Goal: Entertainment & Leisure: Consume media (video, audio)

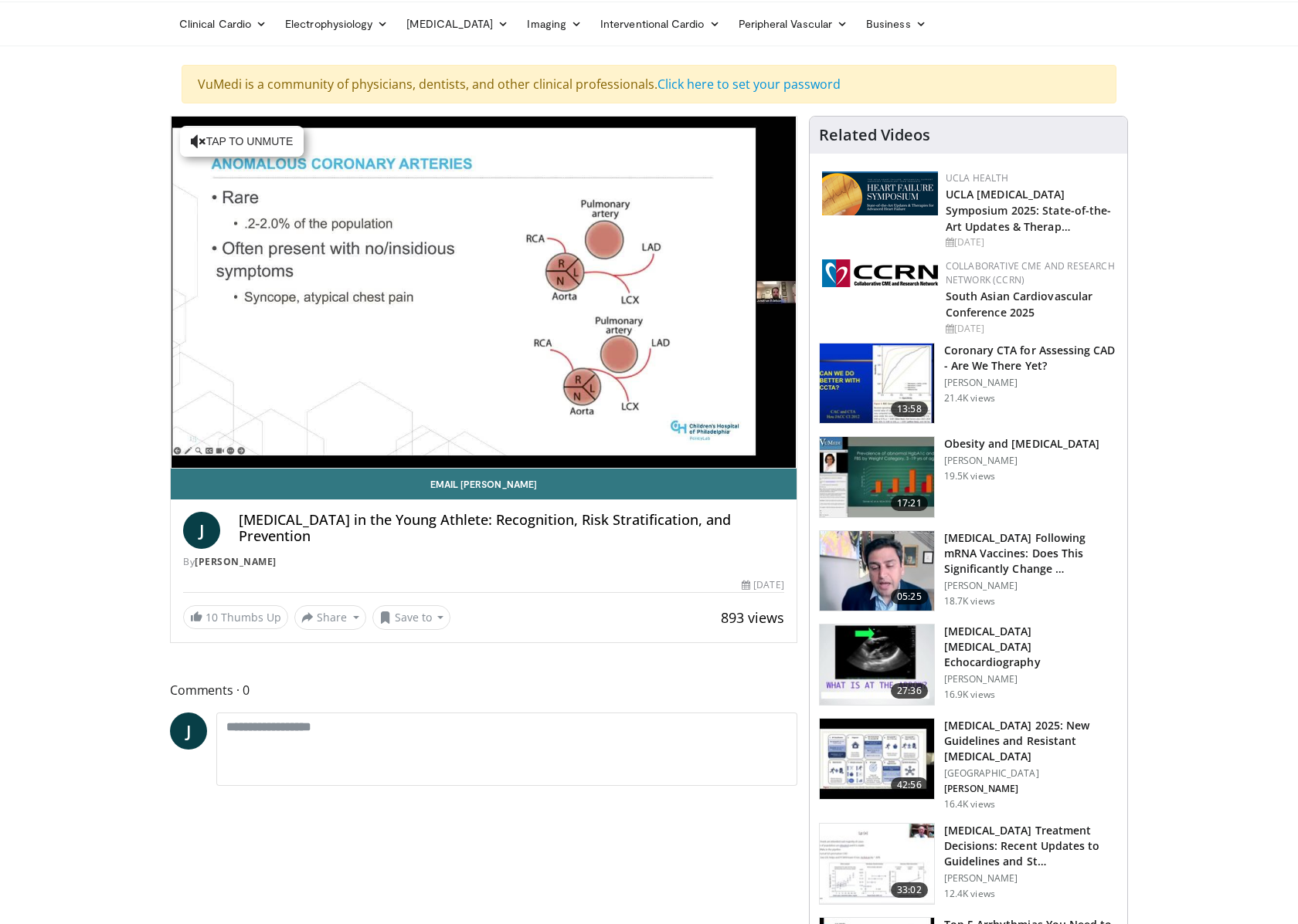
scroll to position [54, 0]
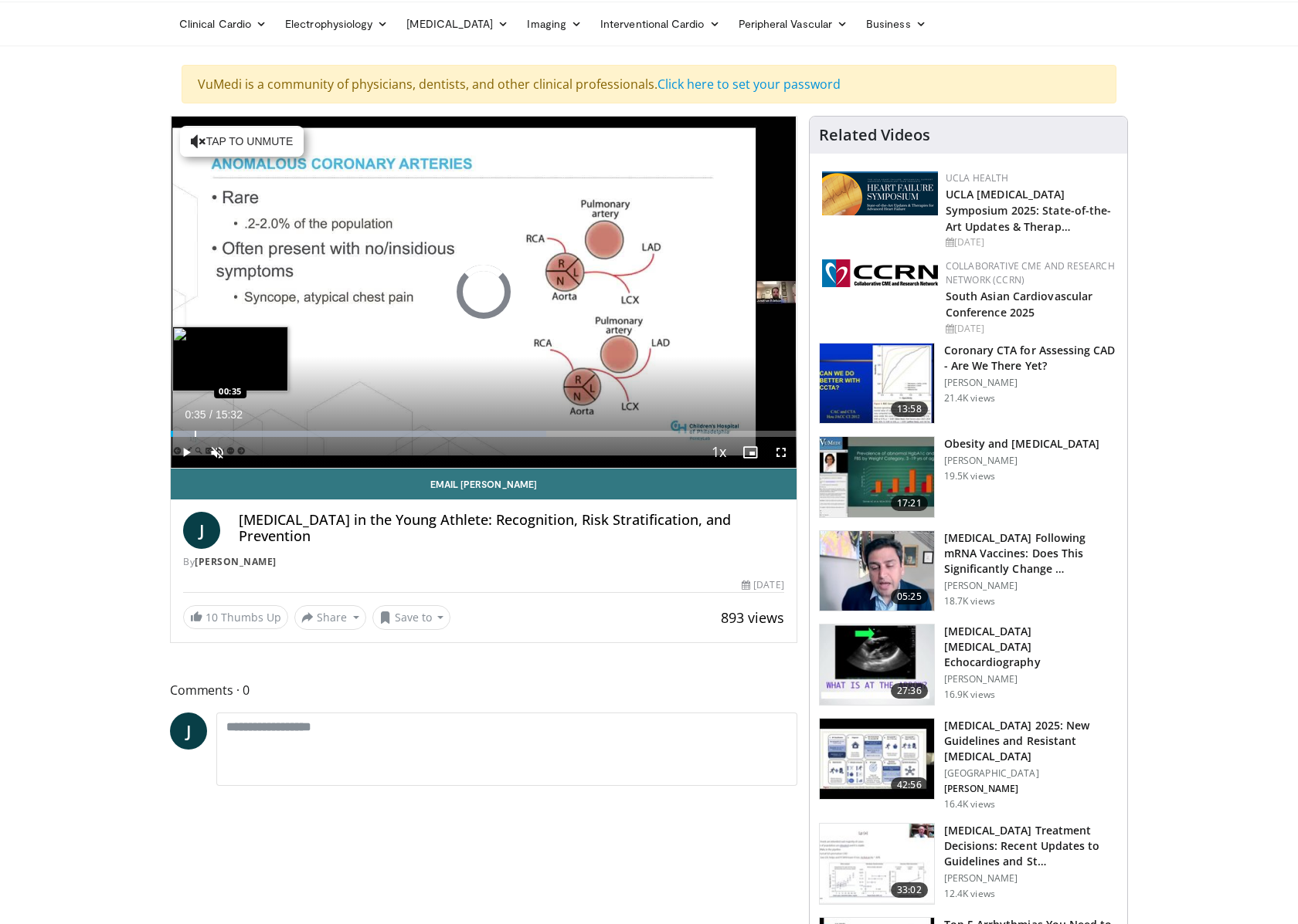
click at [194, 436] on div "Progress Bar" at bounding box center [195, 433] width 2 height 6
click at [219, 458] on span "Video Player" at bounding box center [217, 452] width 30 height 30
click at [209, 437] on div "Progress Bar" at bounding box center [210, 433] width 2 height 6
click at [231, 437] on div "Progress Bar" at bounding box center [232, 433] width 2 height 6
click at [244, 437] on div "Progress Bar" at bounding box center [245, 433] width 2 height 6
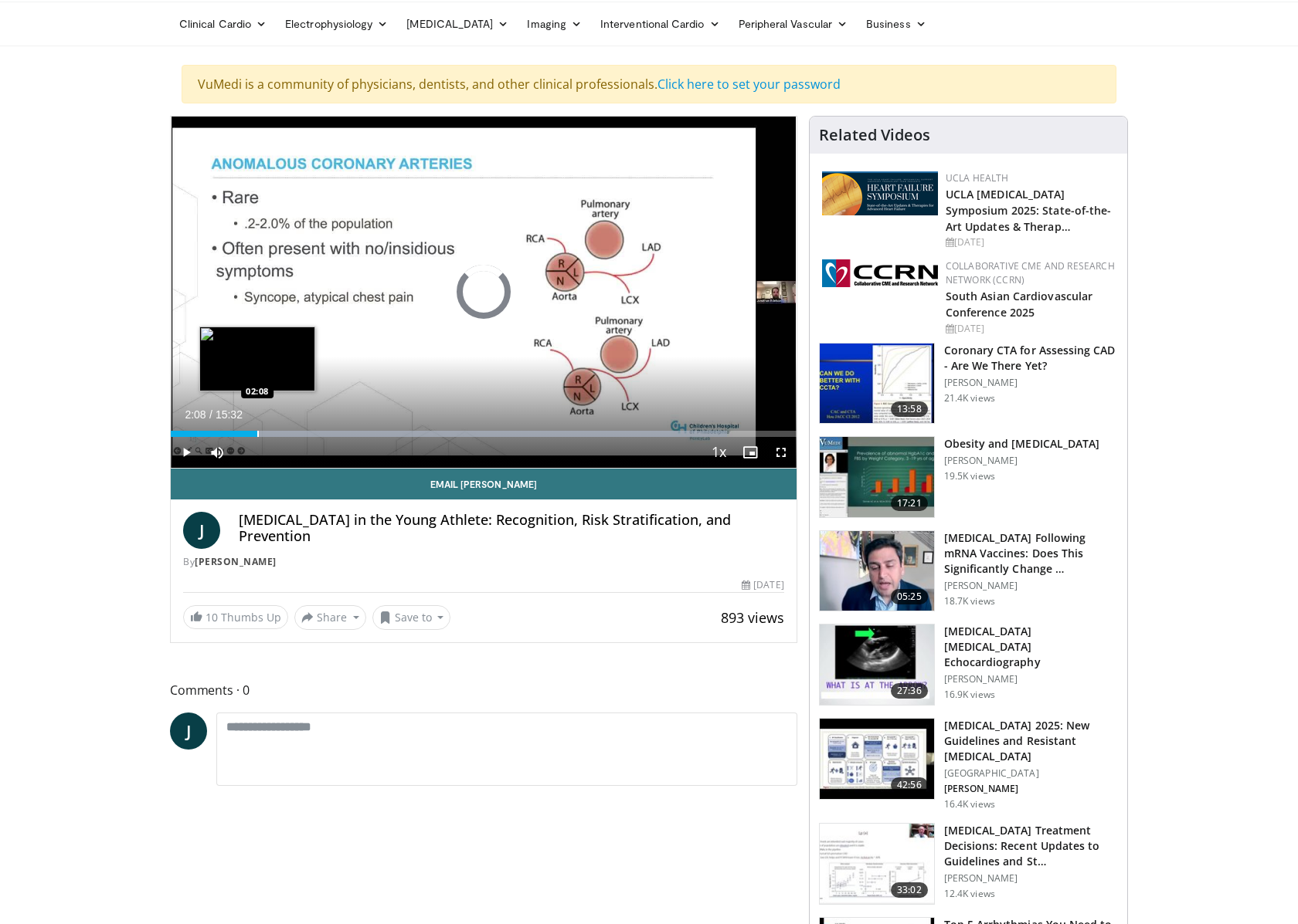
click at [257, 437] on div "Progress Bar" at bounding box center [258, 433] width 2 height 6
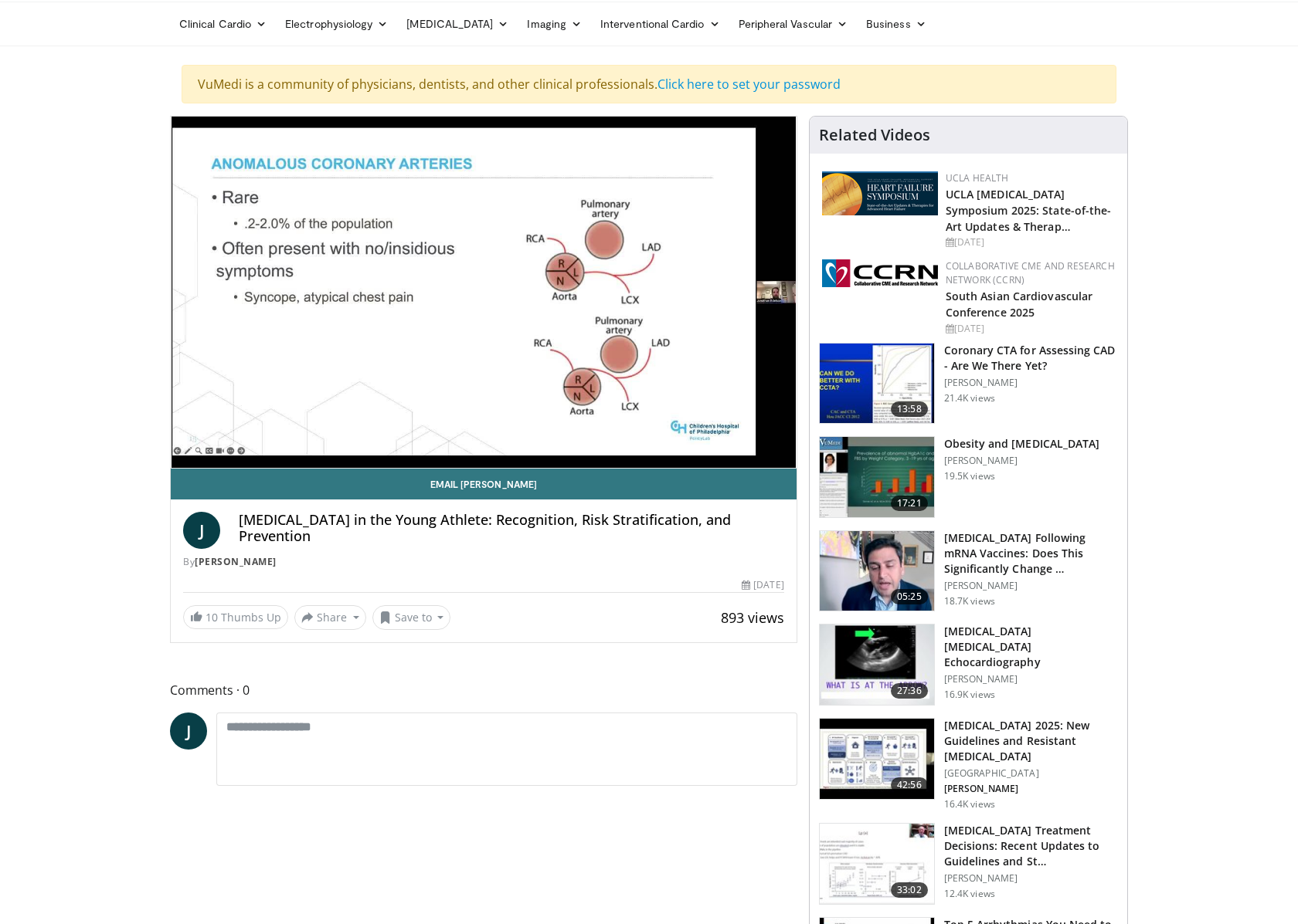
click at [267, 439] on div "10 seconds Tap to unmute" at bounding box center [483, 291] width 626 height 352
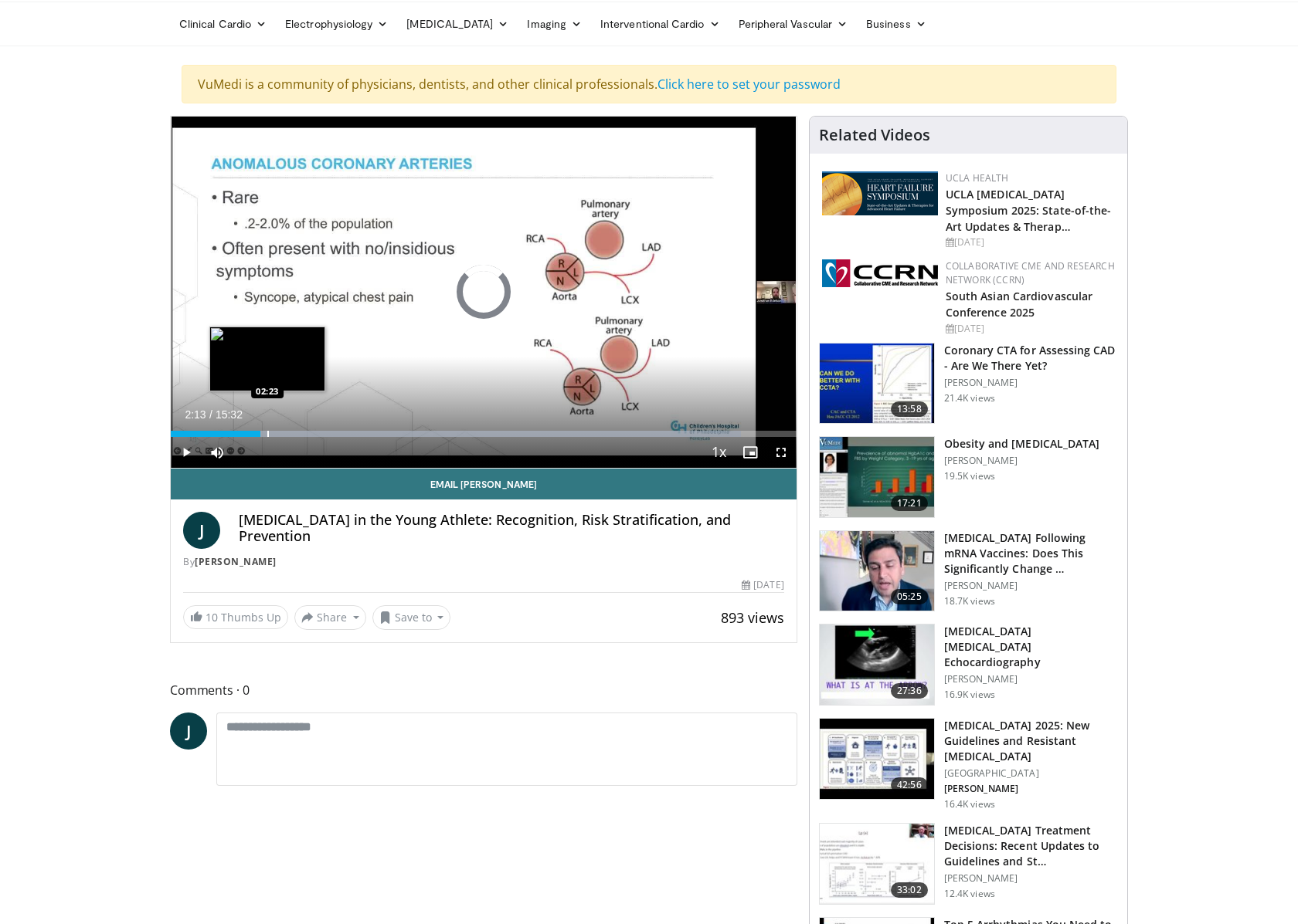
click at [267, 437] on div "Loaded : 91.11% 02:13 02:23" at bounding box center [483, 433] width 626 height 6
click at [278, 437] on div "Progress Bar" at bounding box center [279, 433] width 2 height 6
click at [268, 437] on div "Progress Bar" at bounding box center [269, 433] width 2 height 6
click at [263, 437] on div "Progress Bar" at bounding box center [264, 433] width 2 height 6
click at [255, 437] on div "Progress Bar" at bounding box center [256, 433] width 2 height 6
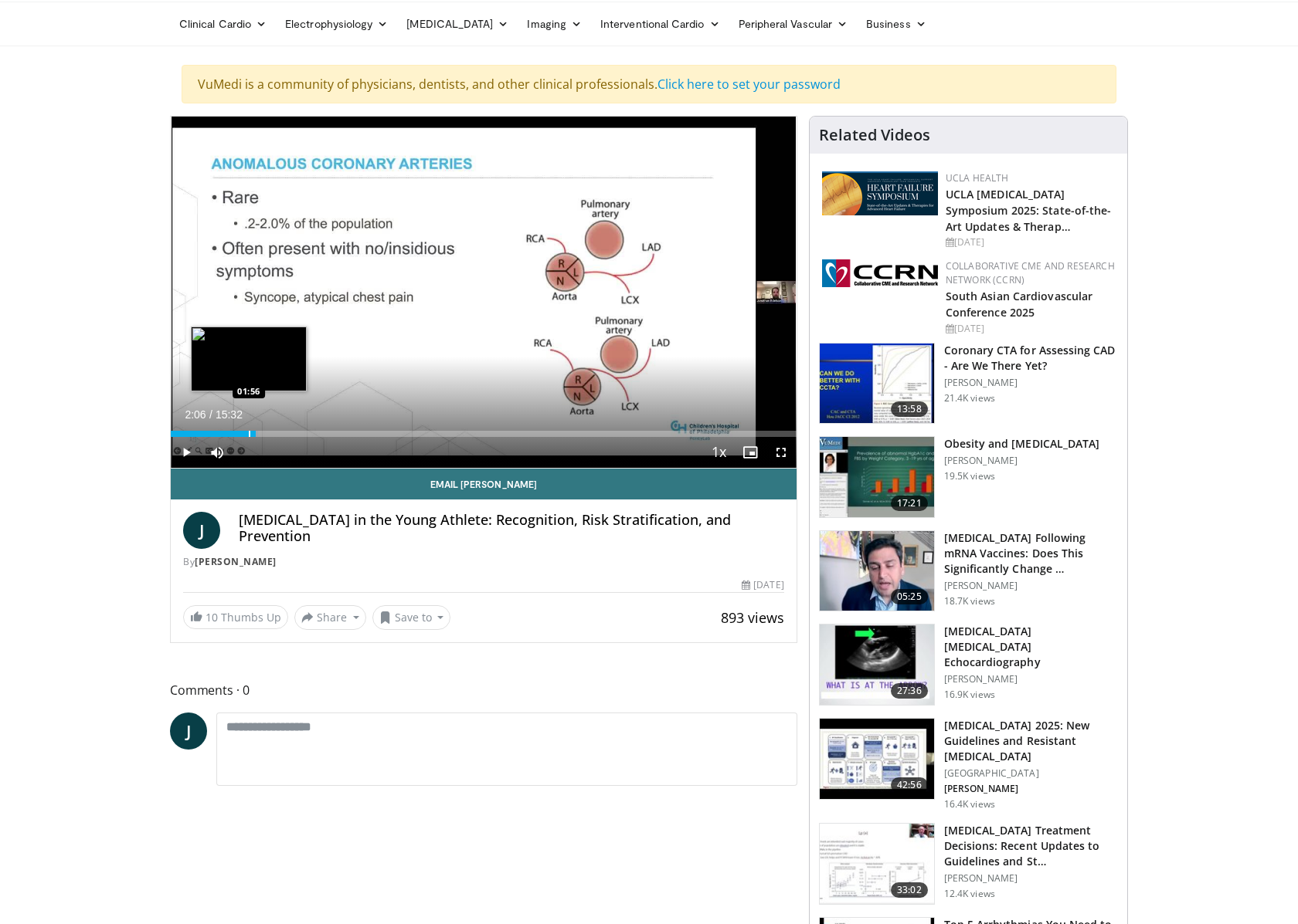
click at [249, 437] on div "Progress Bar" at bounding box center [250, 433] width 2 height 6
click at [240, 437] on div "01:56" at bounding box center [210, 433] width 78 height 6
click at [275, 437] on div "Progress Bar" at bounding box center [276, 433] width 2 height 6
click at [317, 443] on div "Current Time 2:35 / Duration 15:32 Play Skip Backward Skip Forward Mute 0% Load…" at bounding box center [483, 452] width 626 height 30
click at [289, 437] on div "Progress Bar" at bounding box center [290, 433] width 2 height 6
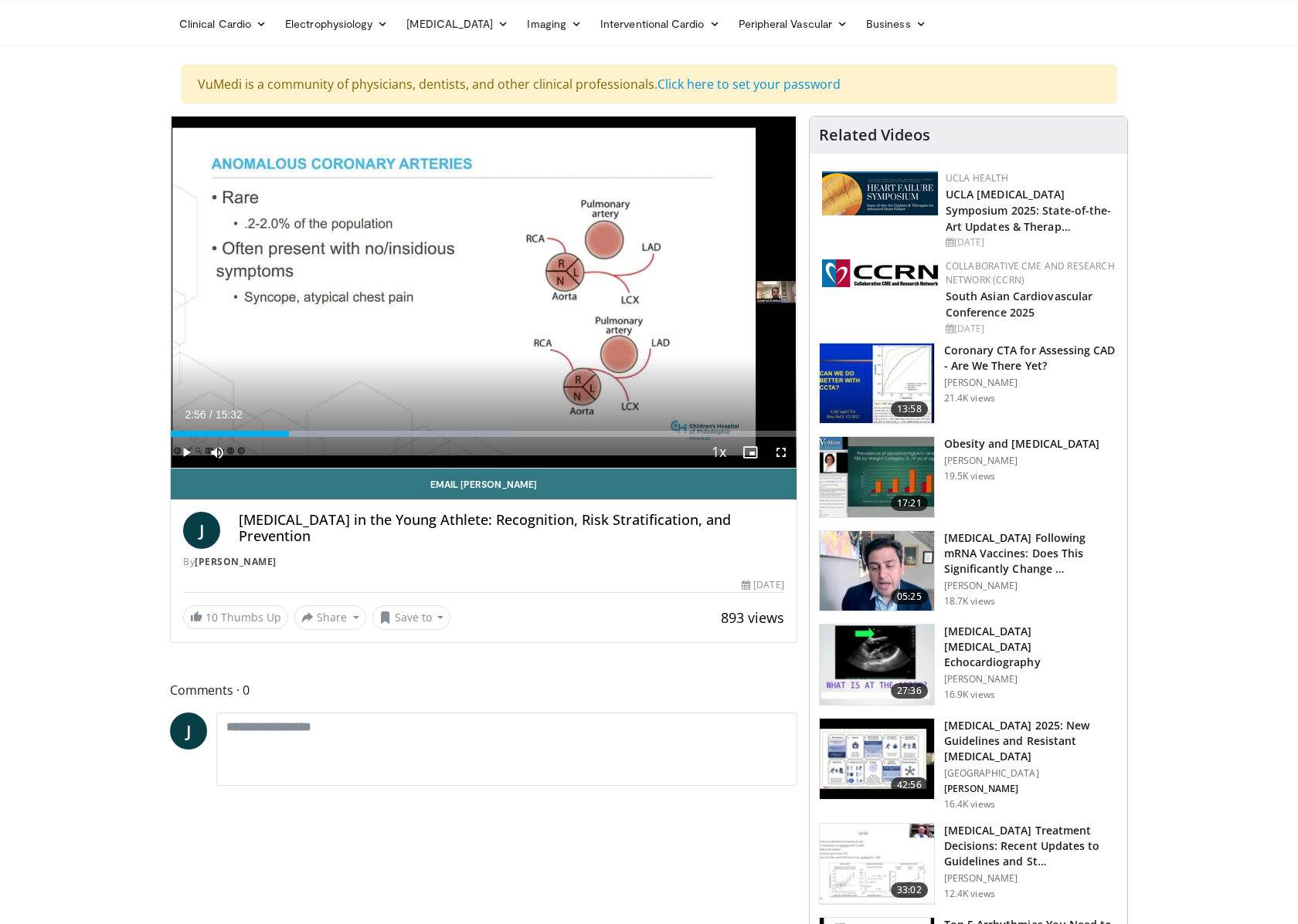
click at [189, 454] on span "Video Player" at bounding box center [186, 452] width 30 height 30
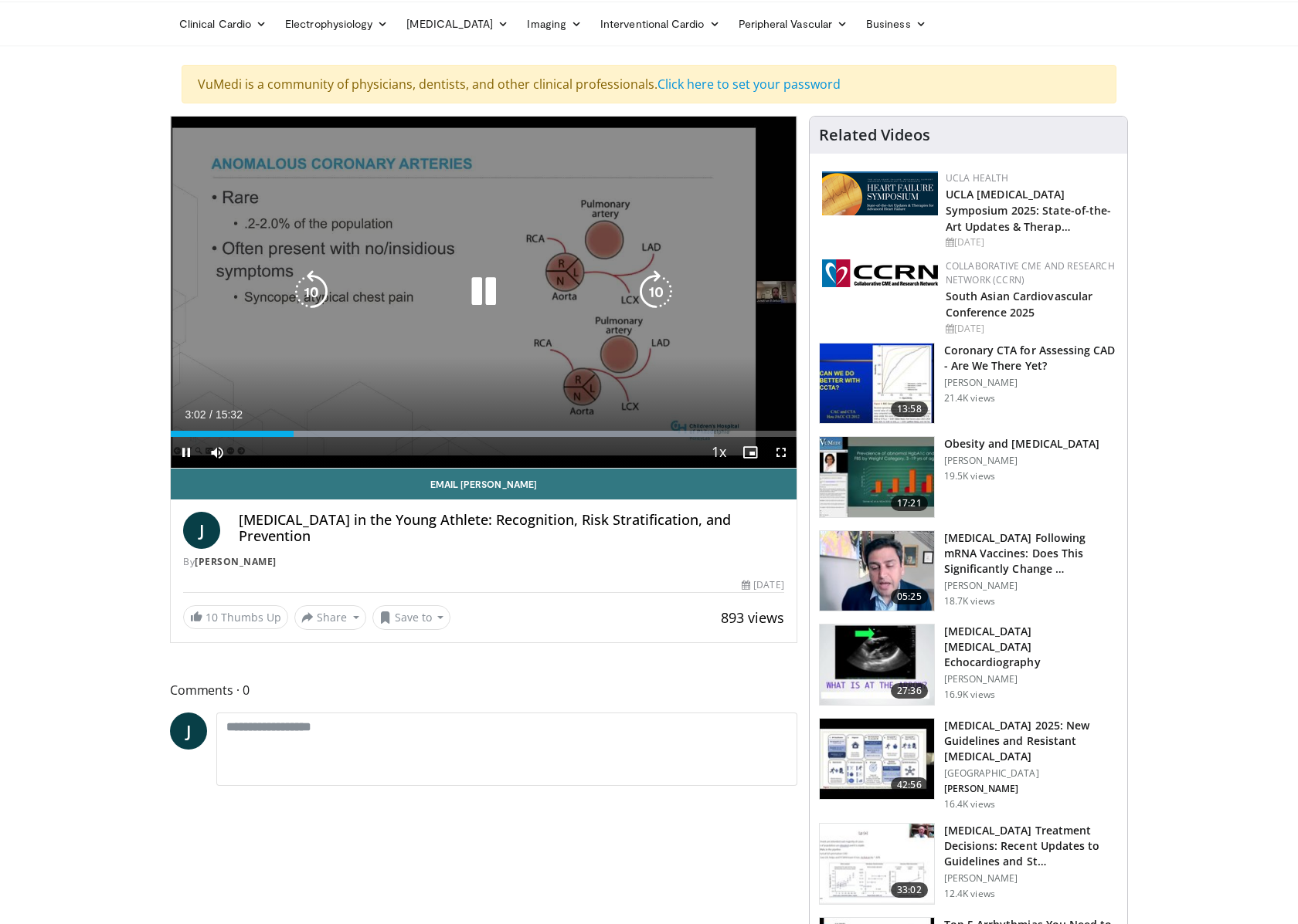
click at [488, 300] on icon "Video Player" at bounding box center [483, 291] width 43 height 43
